Goal: Transaction & Acquisition: Purchase product/service

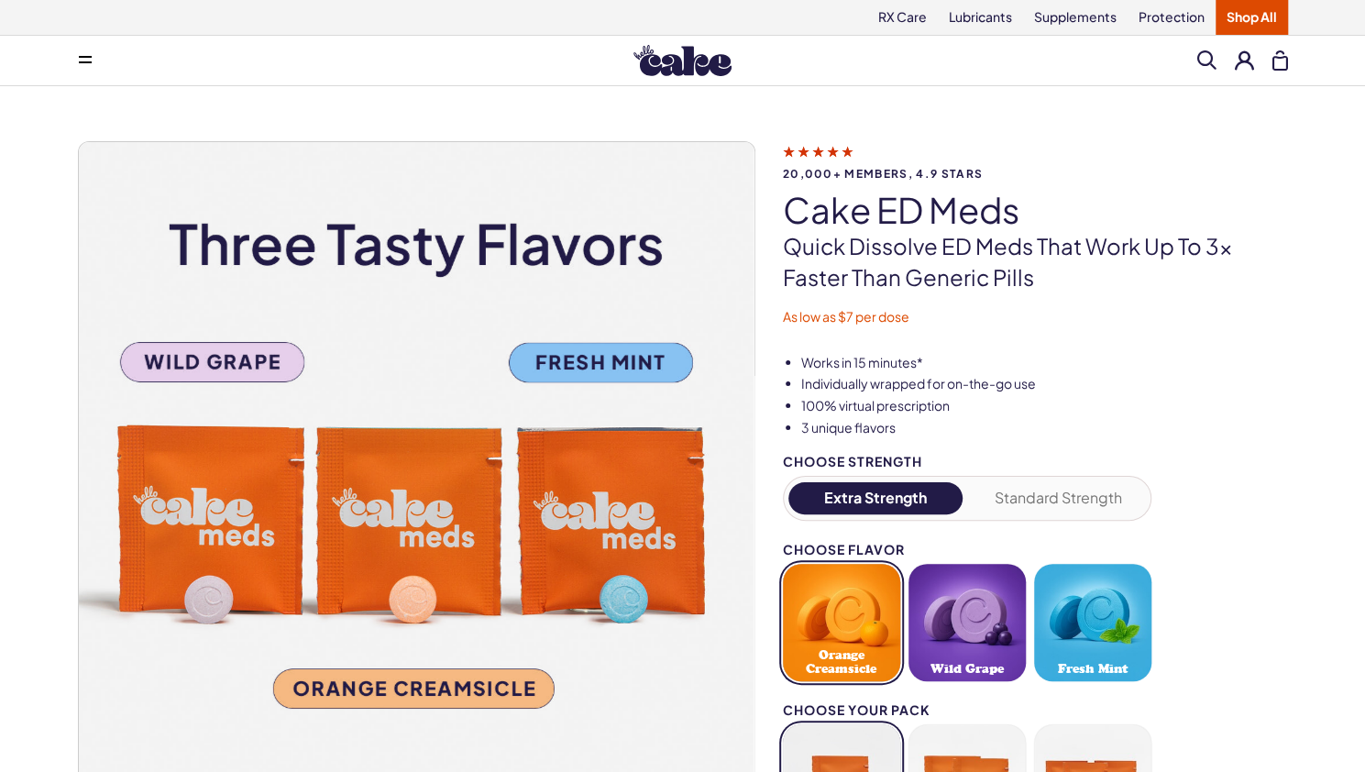
click at [804, 498] on button "Extra Strength" at bounding box center [875, 498] width 175 height 32
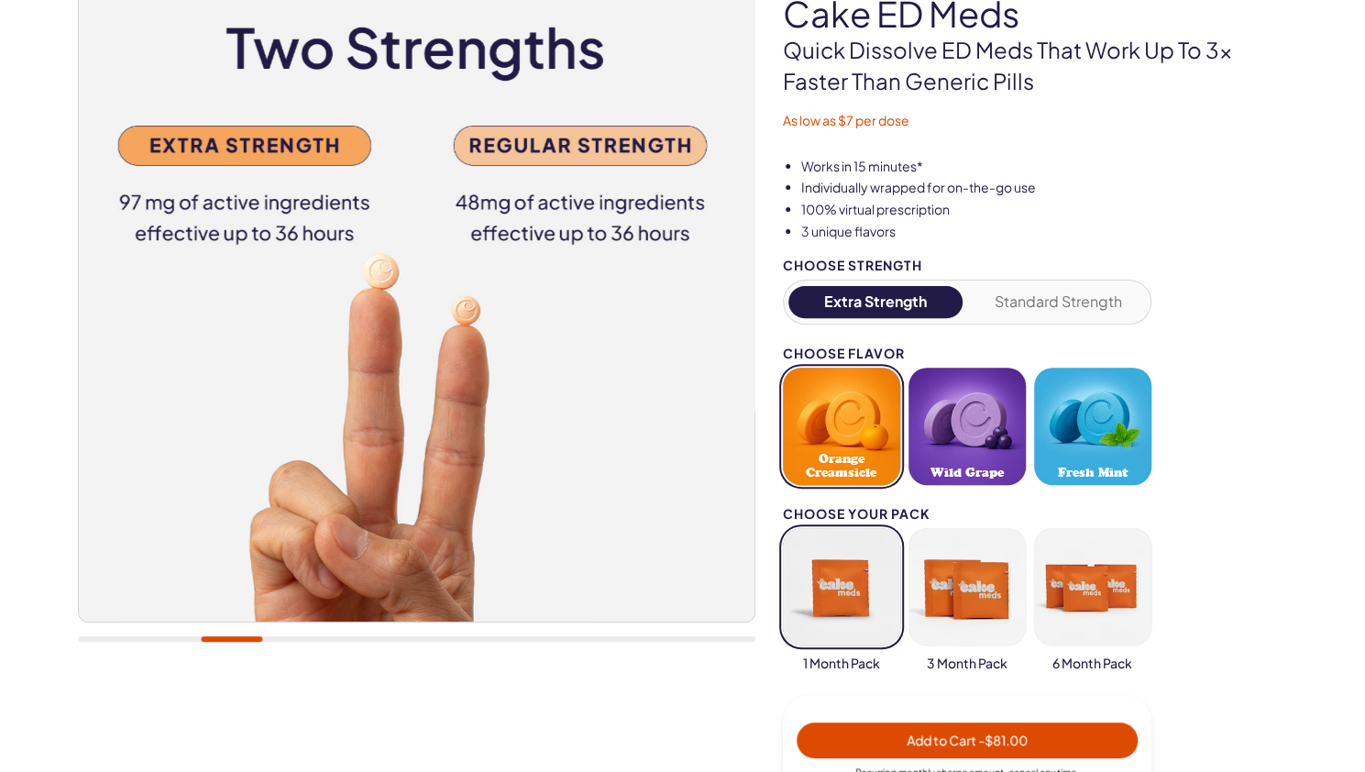
scroll to position [275, 0]
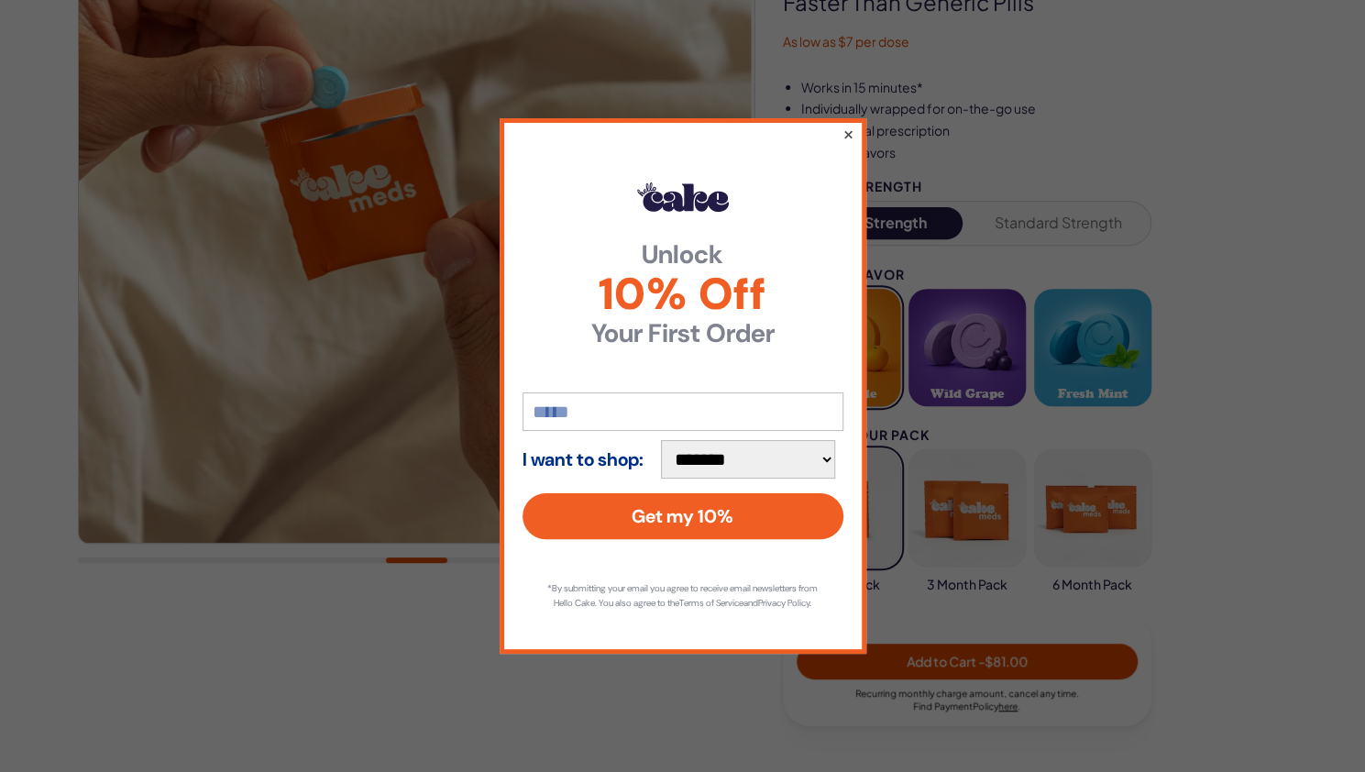
click at [848, 123] on button "×" at bounding box center [847, 134] width 12 height 22
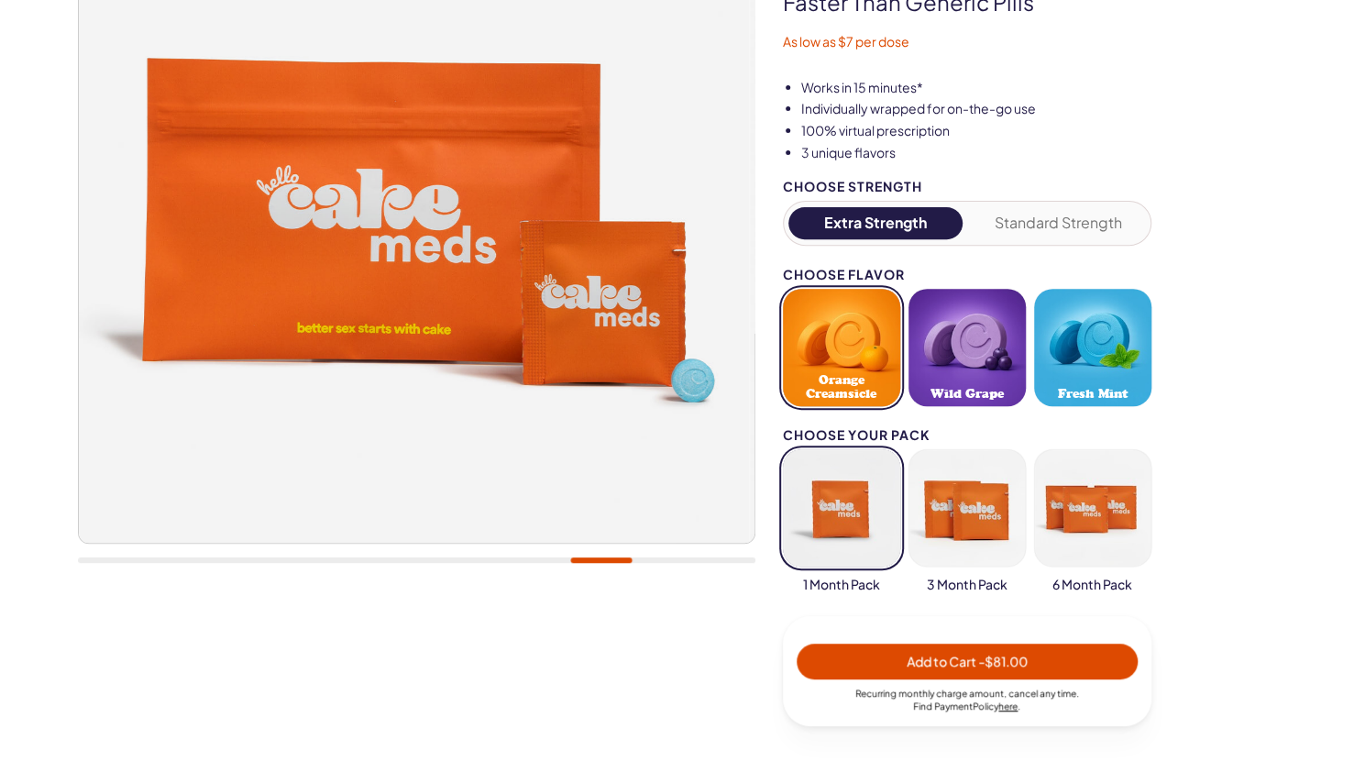
click at [978, 496] on button "button" at bounding box center [966, 507] width 117 height 117
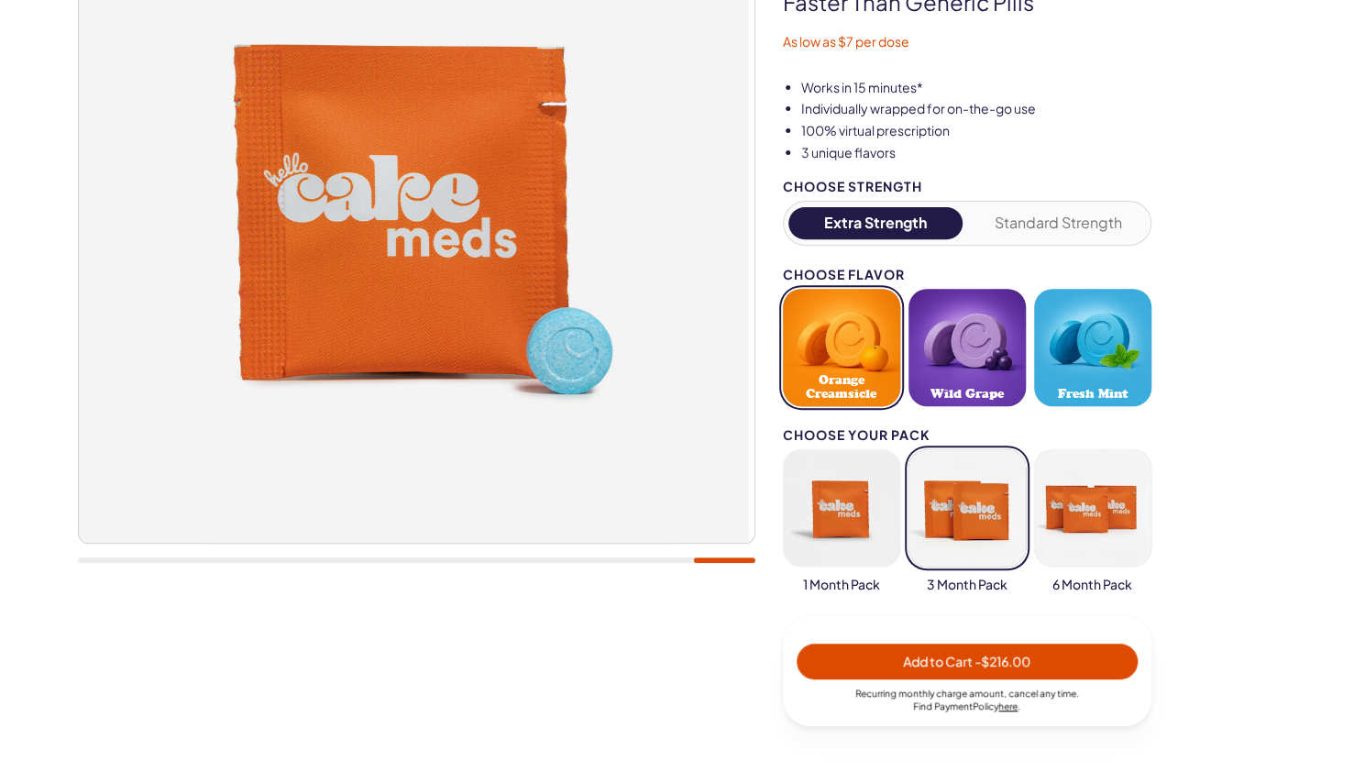
click at [1117, 215] on button "Standard Strength" at bounding box center [1058, 223] width 175 height 32
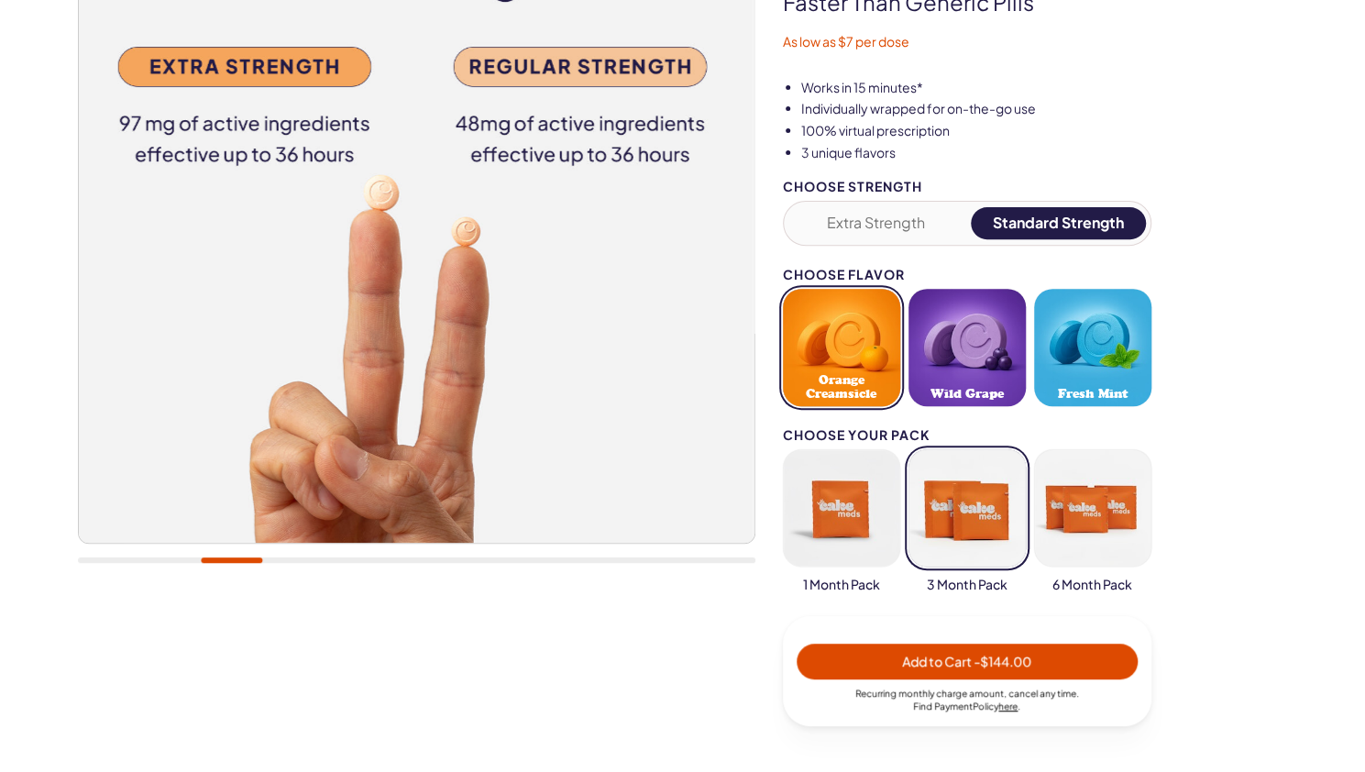
click at [855, 201] on div "Extra Strength Standard Strength" at bounding box center [967, 223] width 368 height 45
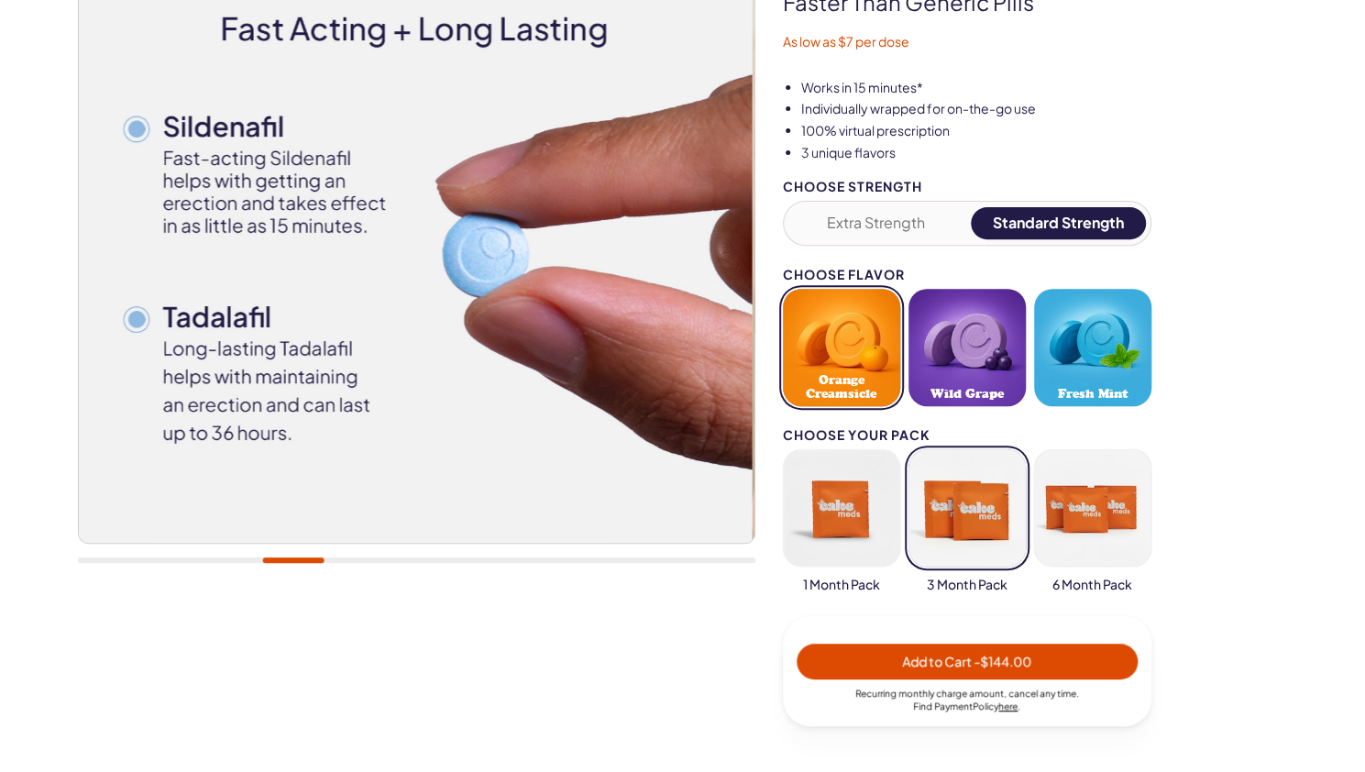
click at [864, 232] on button "Extra Strength" at bounding box center [875, 223] width 175 height 32
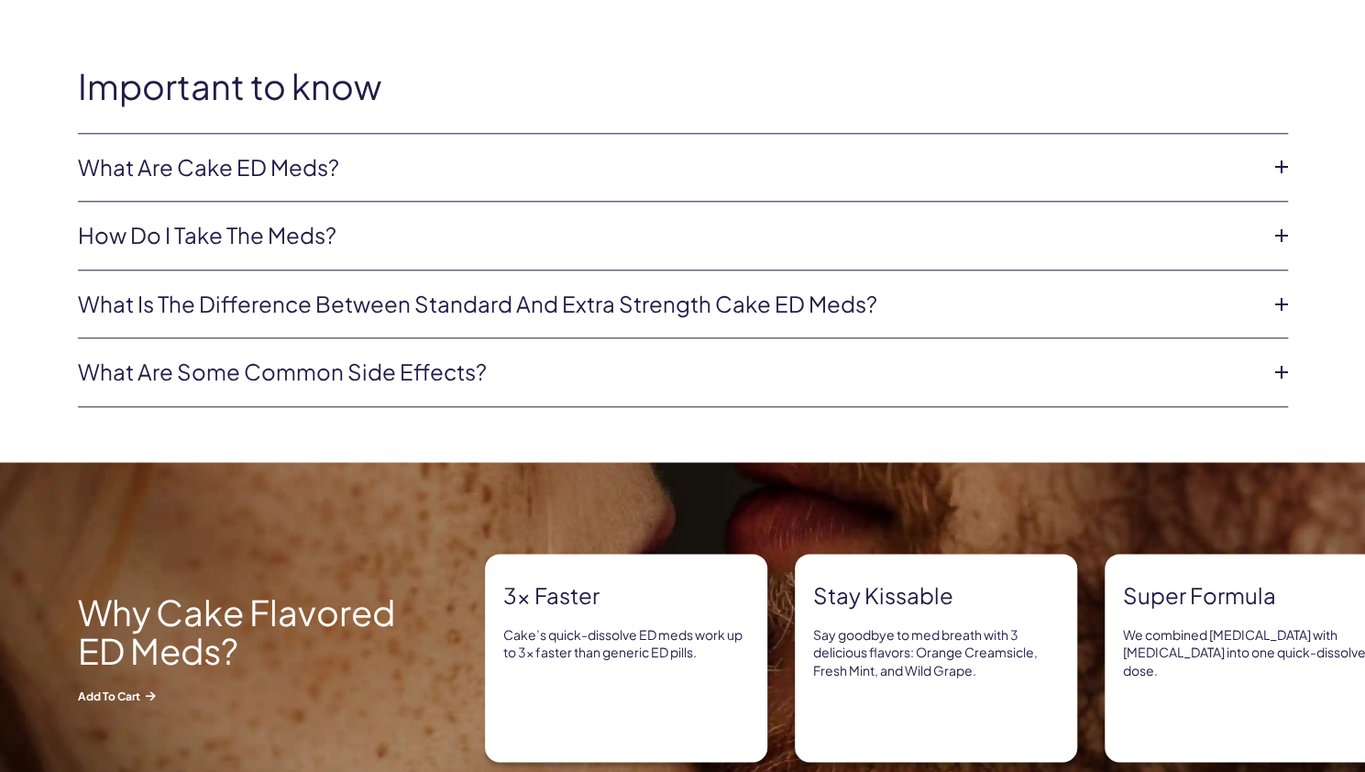
scroll to position [1100, 0]
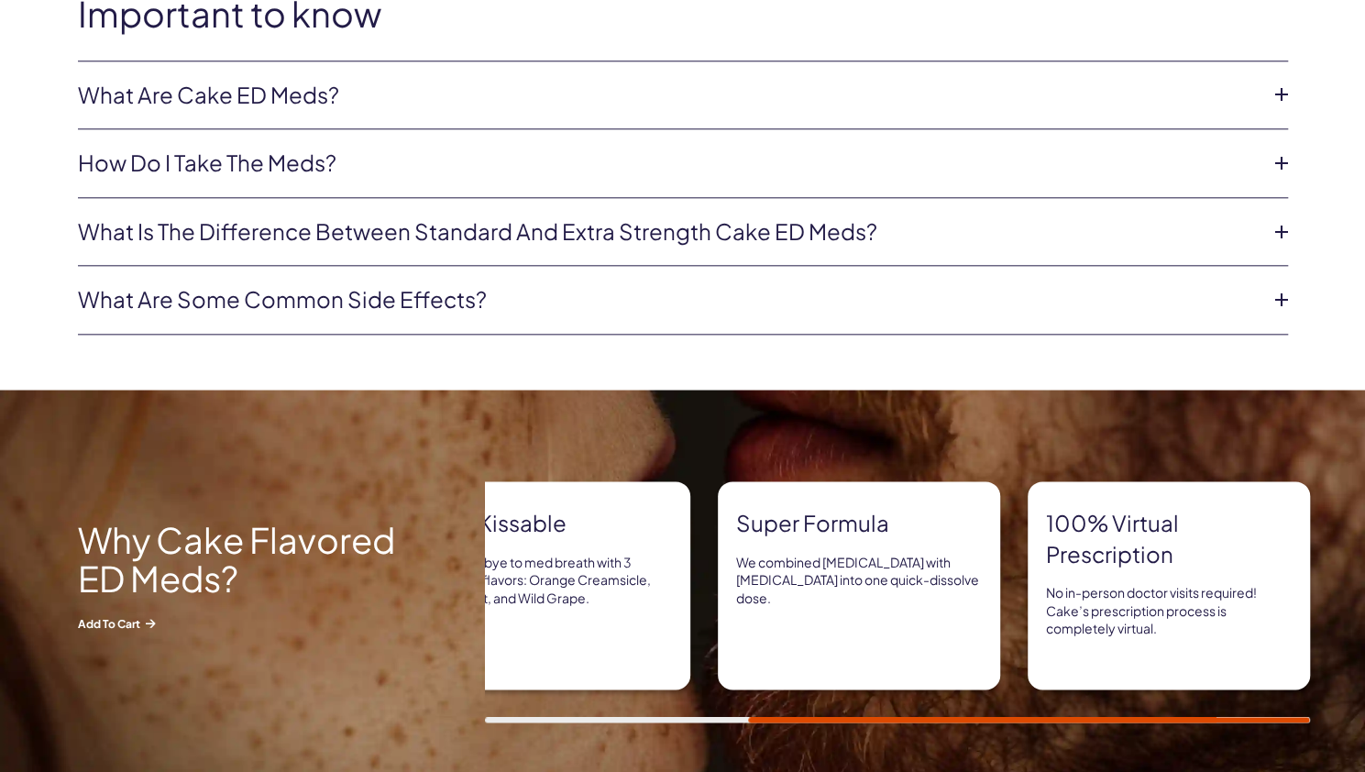
click at [222, 89] on link "What are Cake ED Meds?" at bounding box center [668, 95] width 1181 height 31
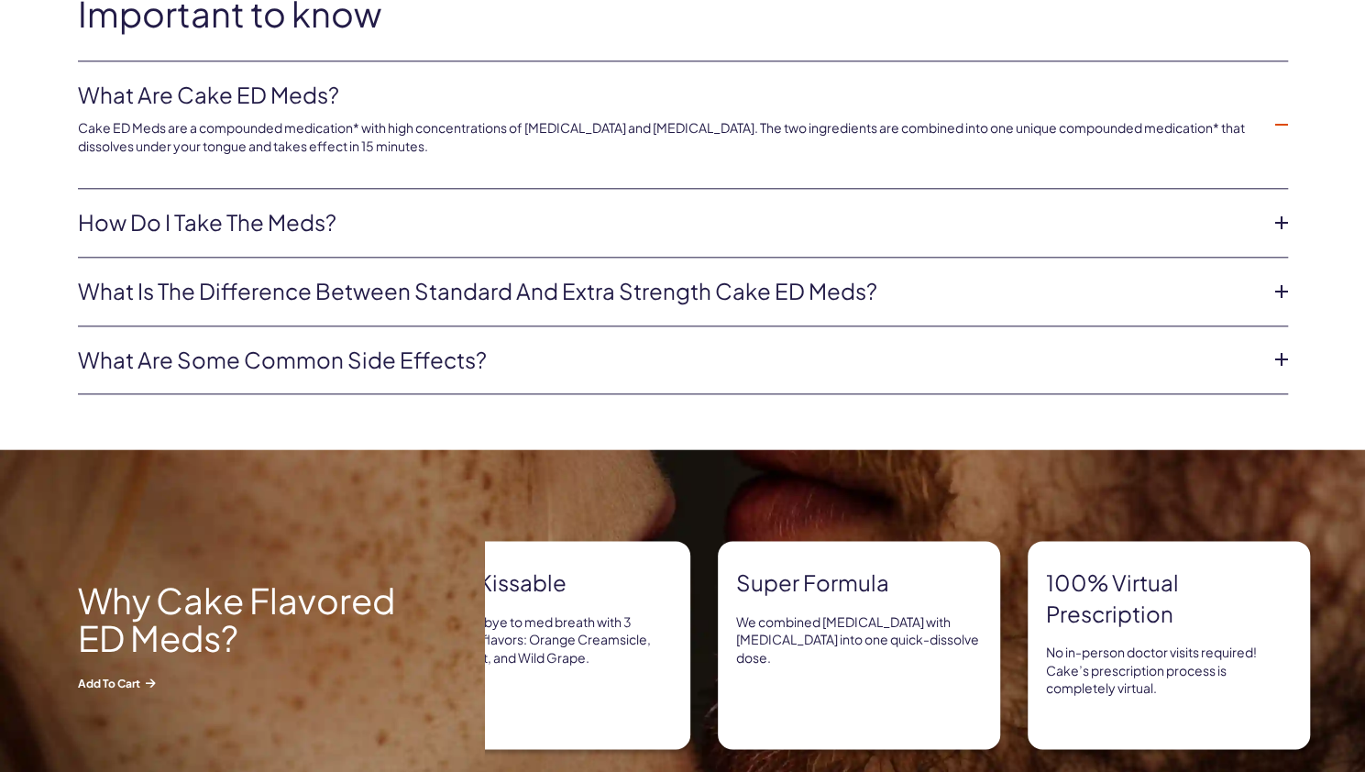
click at [271, 292] on link "What is the difference between Standard and Extra Strength Cake ED meds?" at bounding box center [668, 291] width 1181 height 31
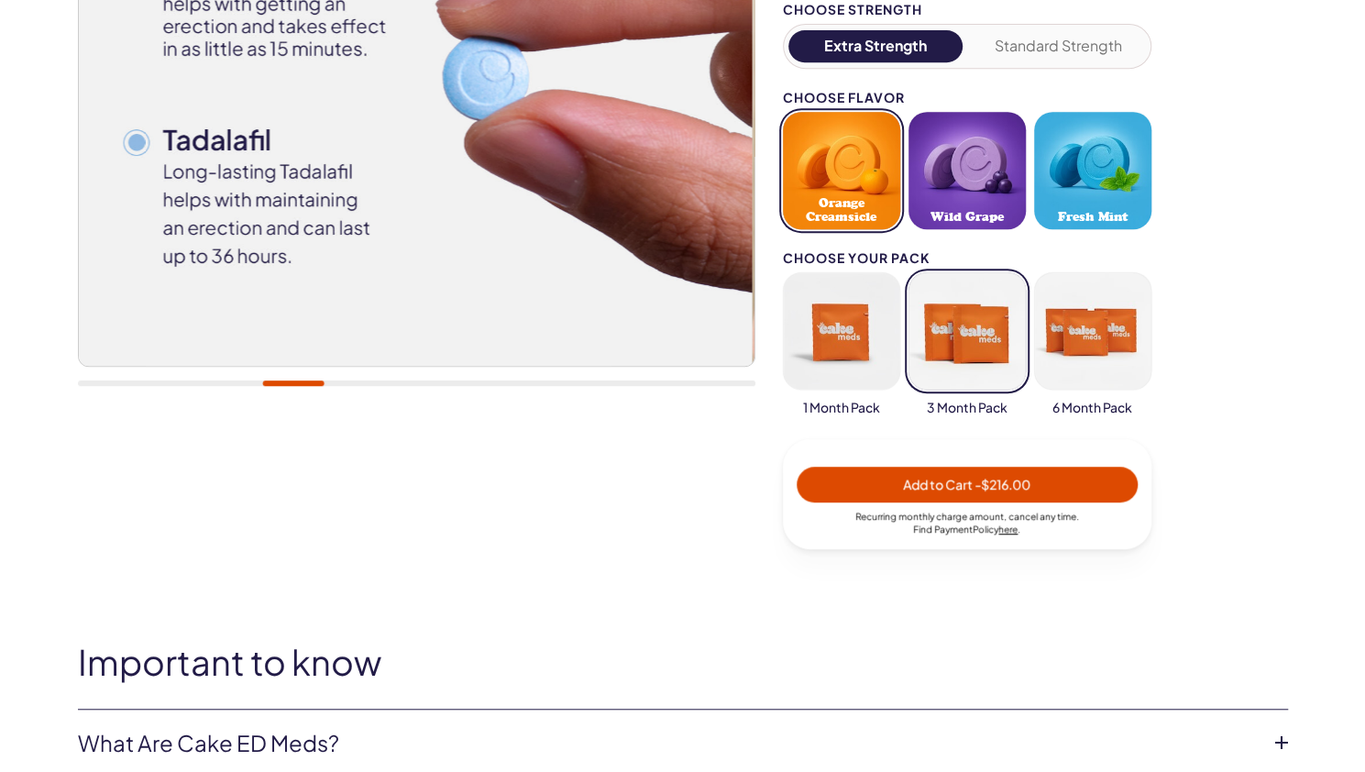
scroll to position [550, 0]
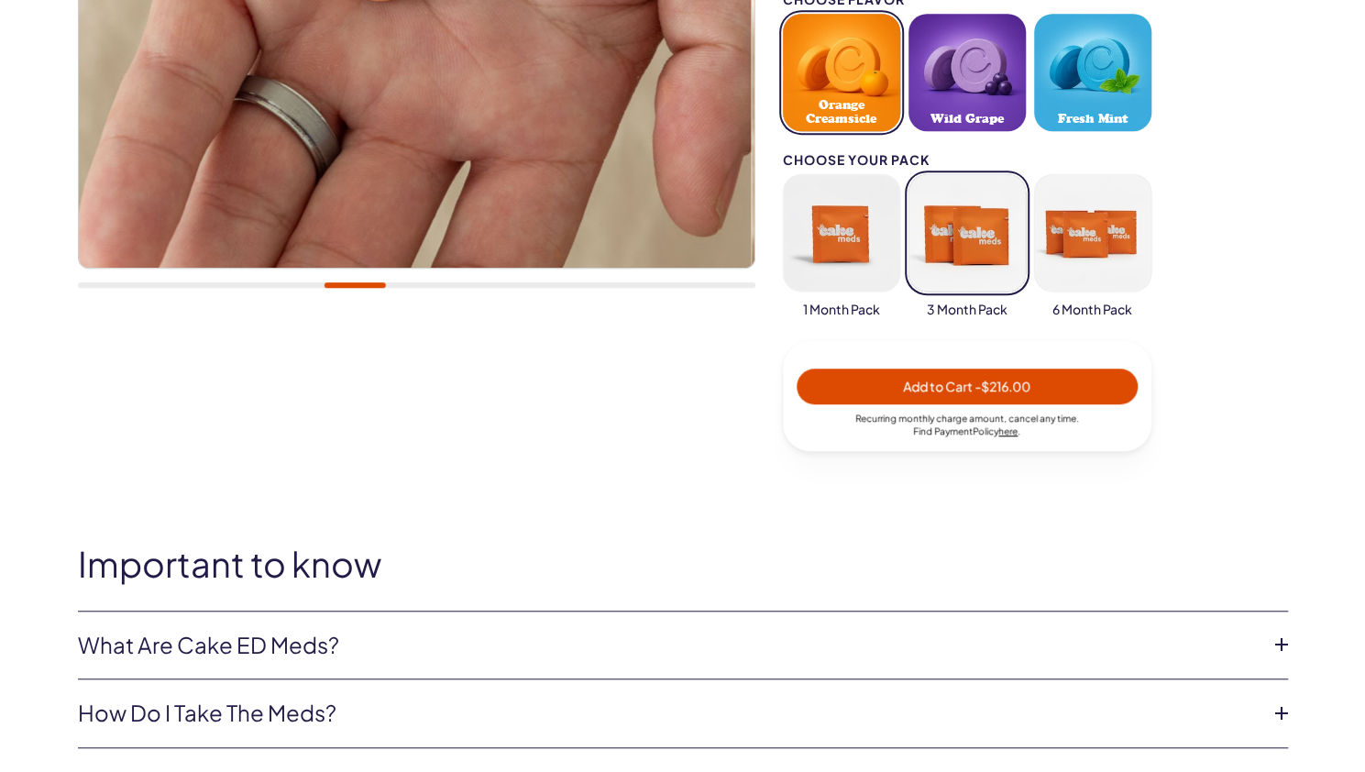
click at [825, 243] on button "button" at bounding box center [841, 232] width 117 height 117
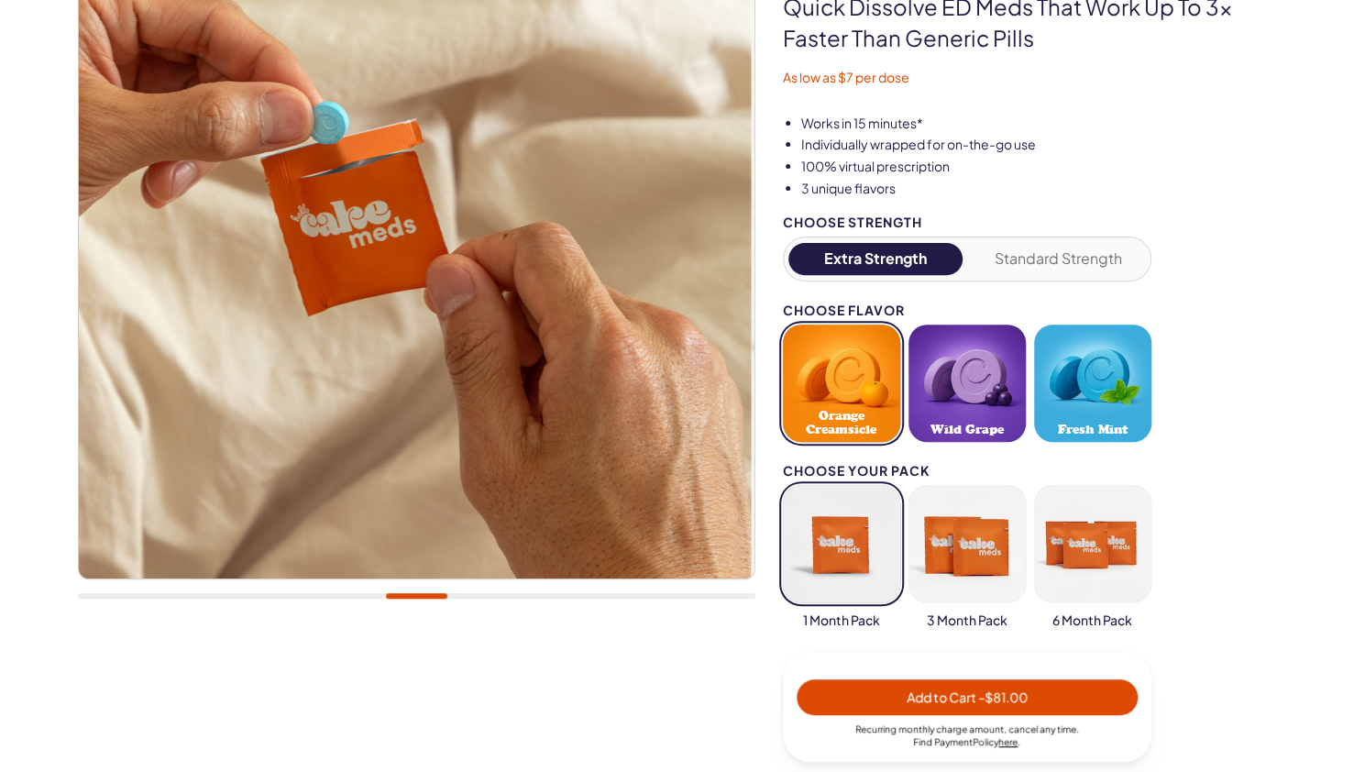
scroll to position [0, 0]
